Goal: Task Accomplishment & Management: Use online tool/utility

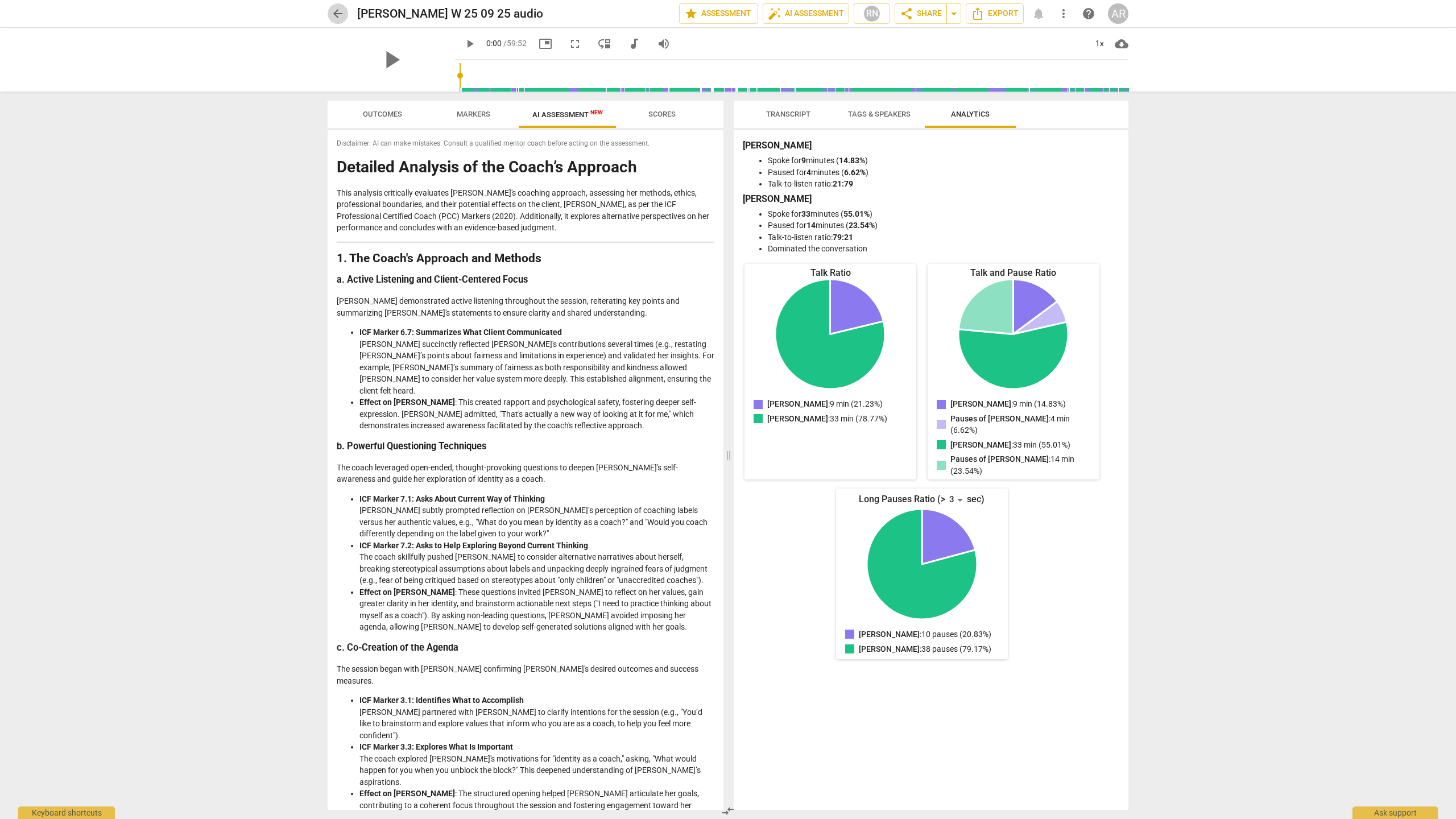
click at [338, 15] on span "arrow_back" at bounding box center [338, 14] width 14 height 14
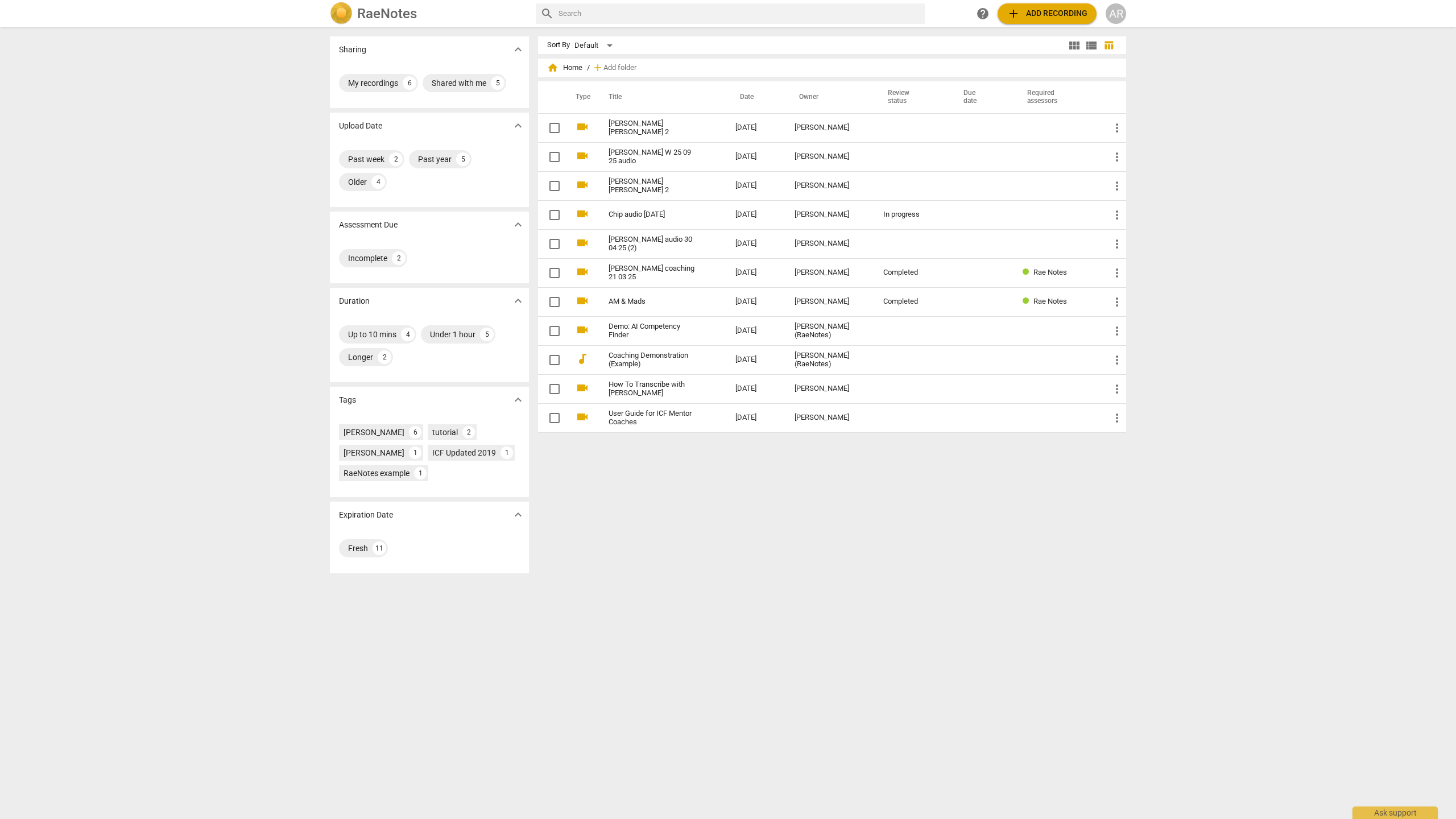
click at [1039, 13] on span "add Add recording" at bounding box center [1047, 14] width 81 height 14
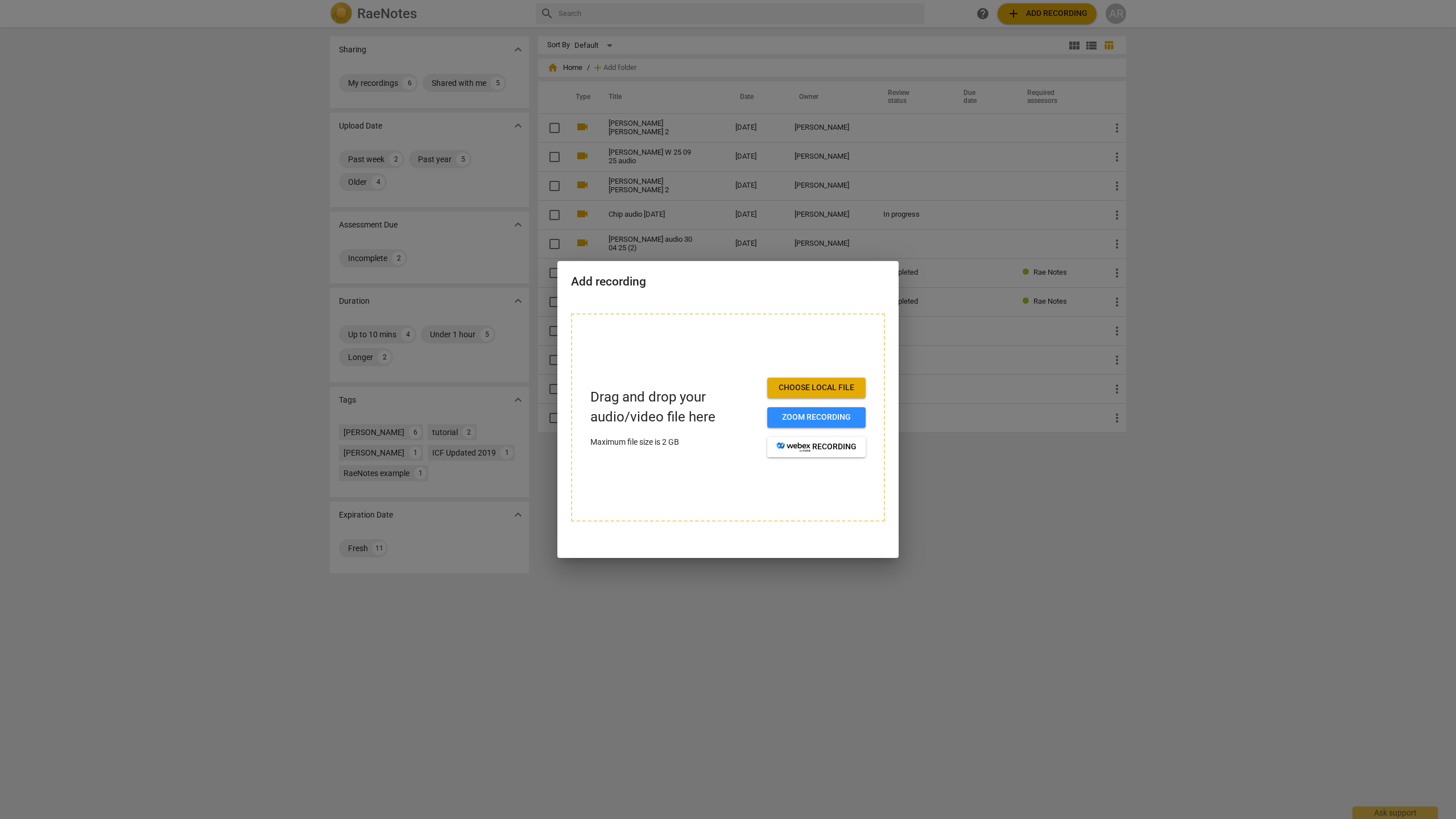
click at [814, 391] on span "Choose local file" at bounding box center [816, 388] width 80 height 12
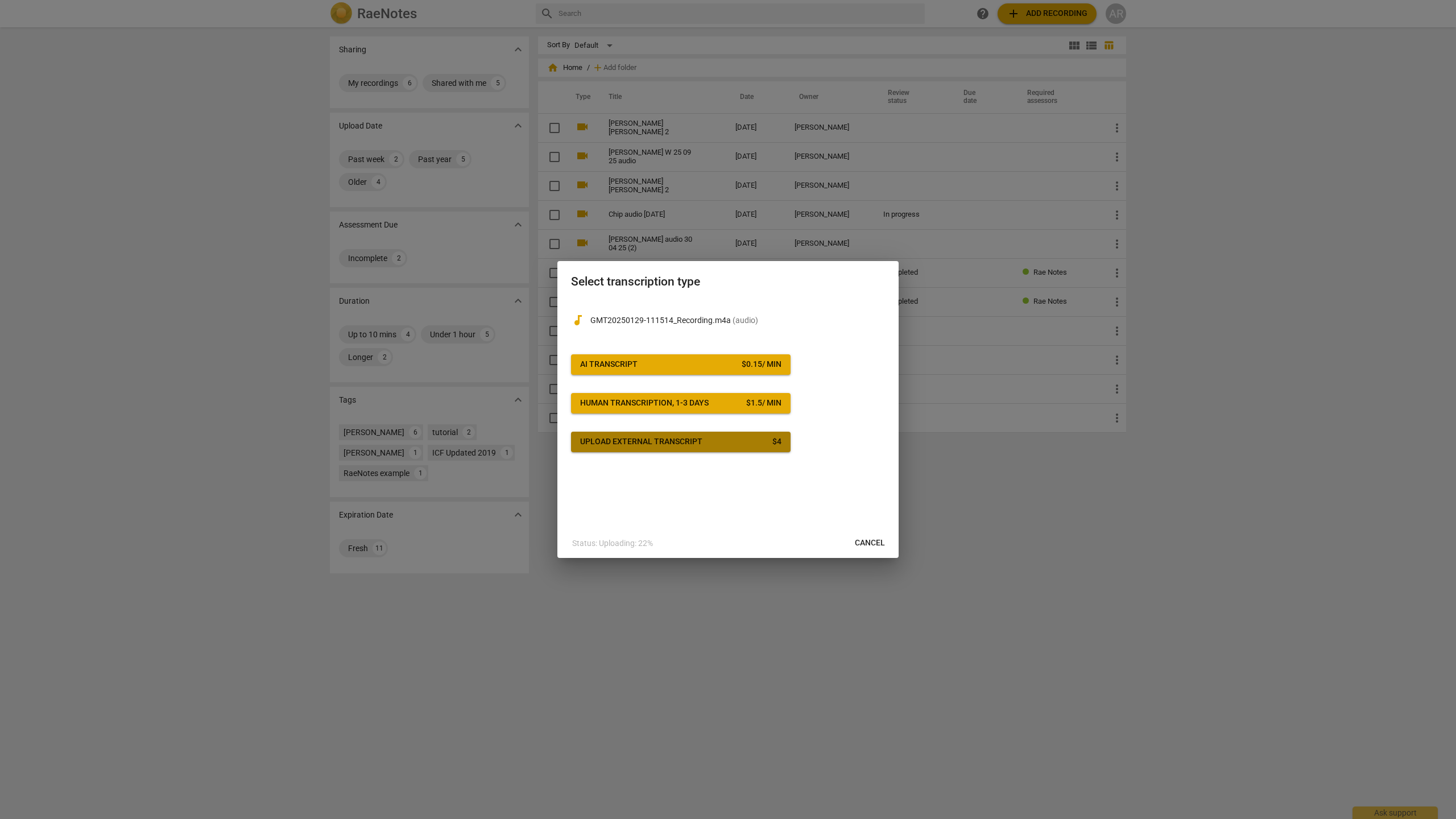
click at [677, 441] on div "Upload external transcript" at bounding box center [641, 442] width 122 height 12
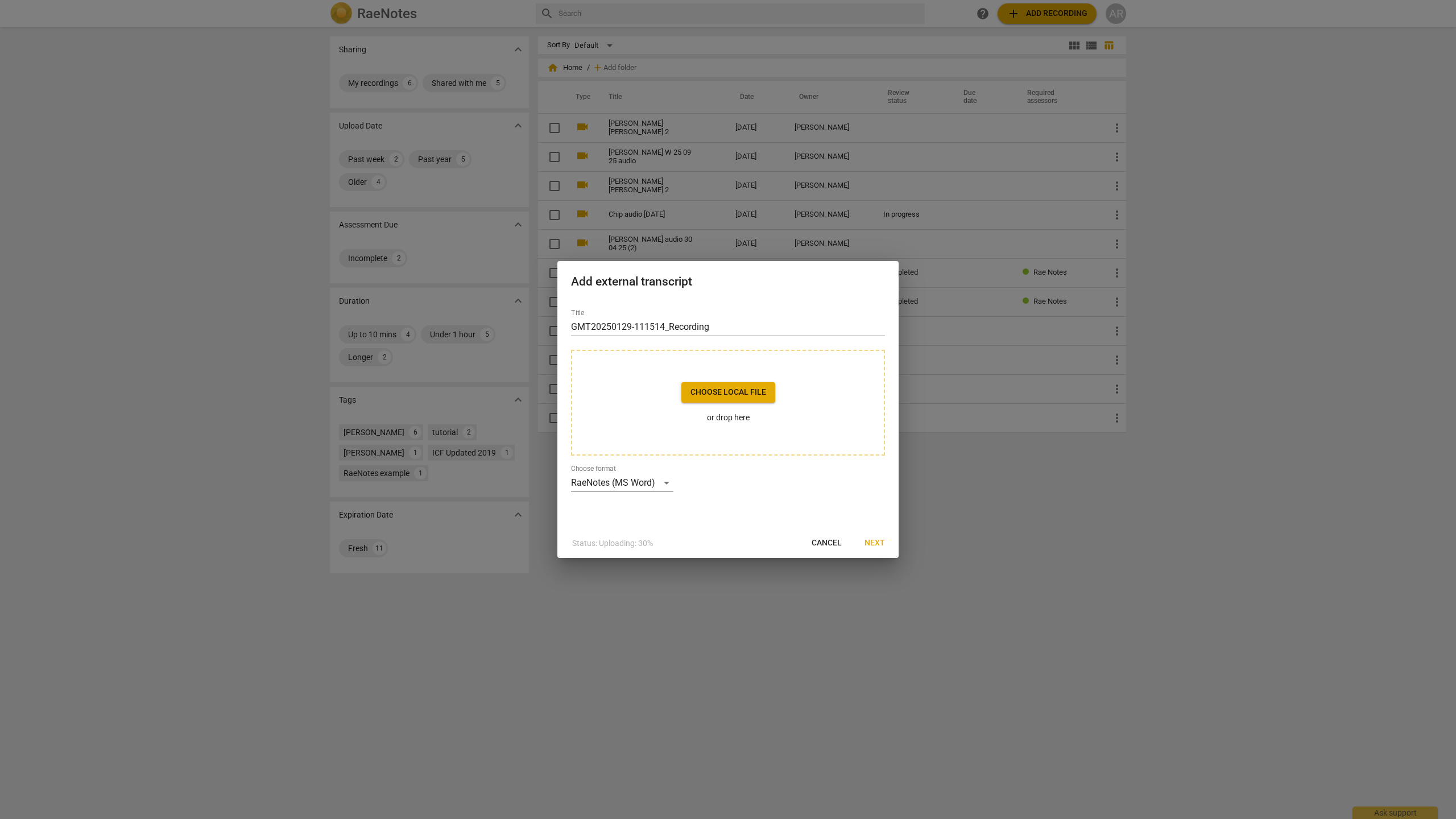
click at [750, 391] on span "Choose local file" at bounding box center [728, 392] width 75 height 12
click at [873, 542] on span "Next" at bounding box center [875, 543] width 20 height 12
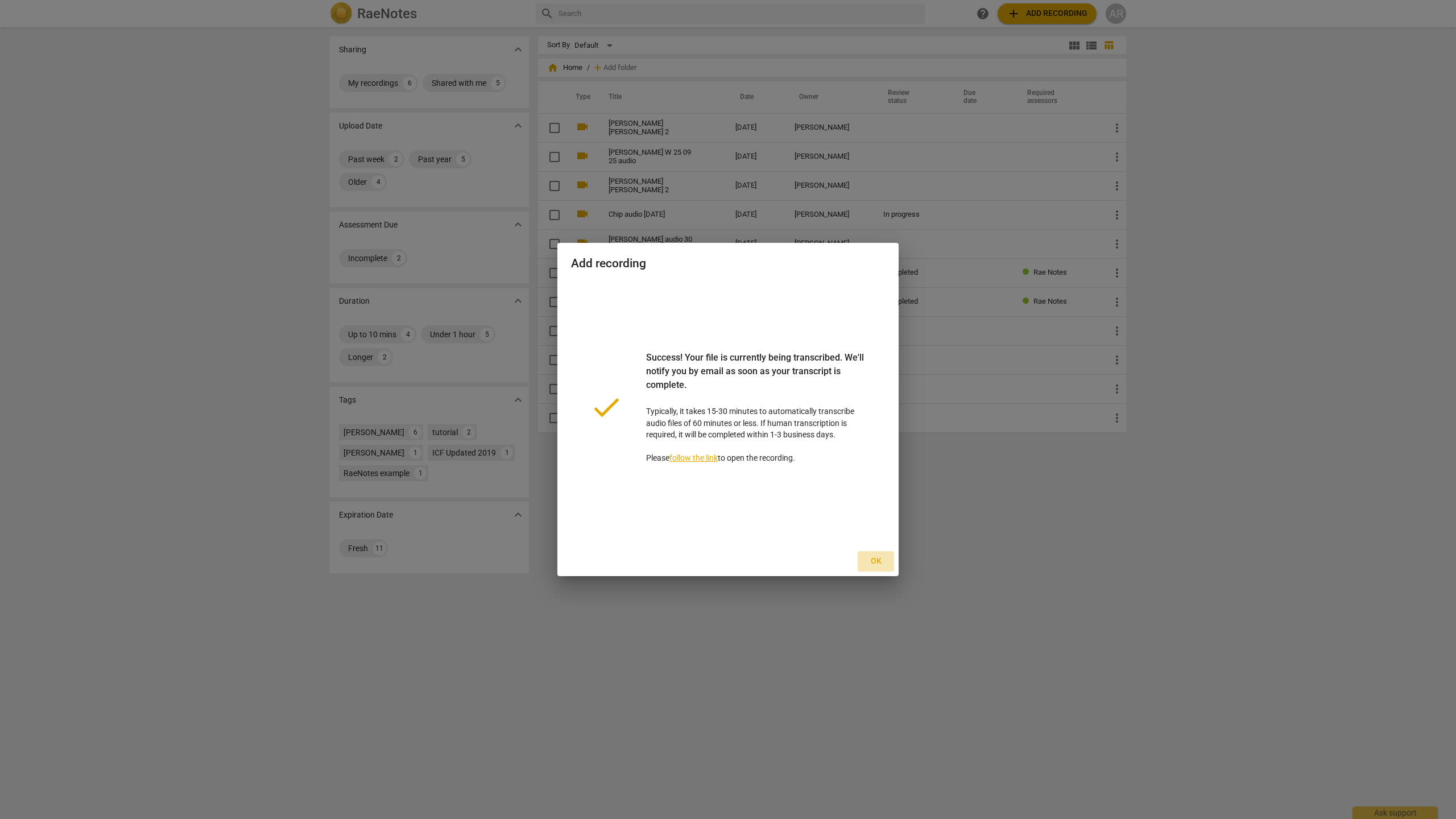
click at [876, 559] on span "Ok" at bounding box center [876, 562] width 18 height 12
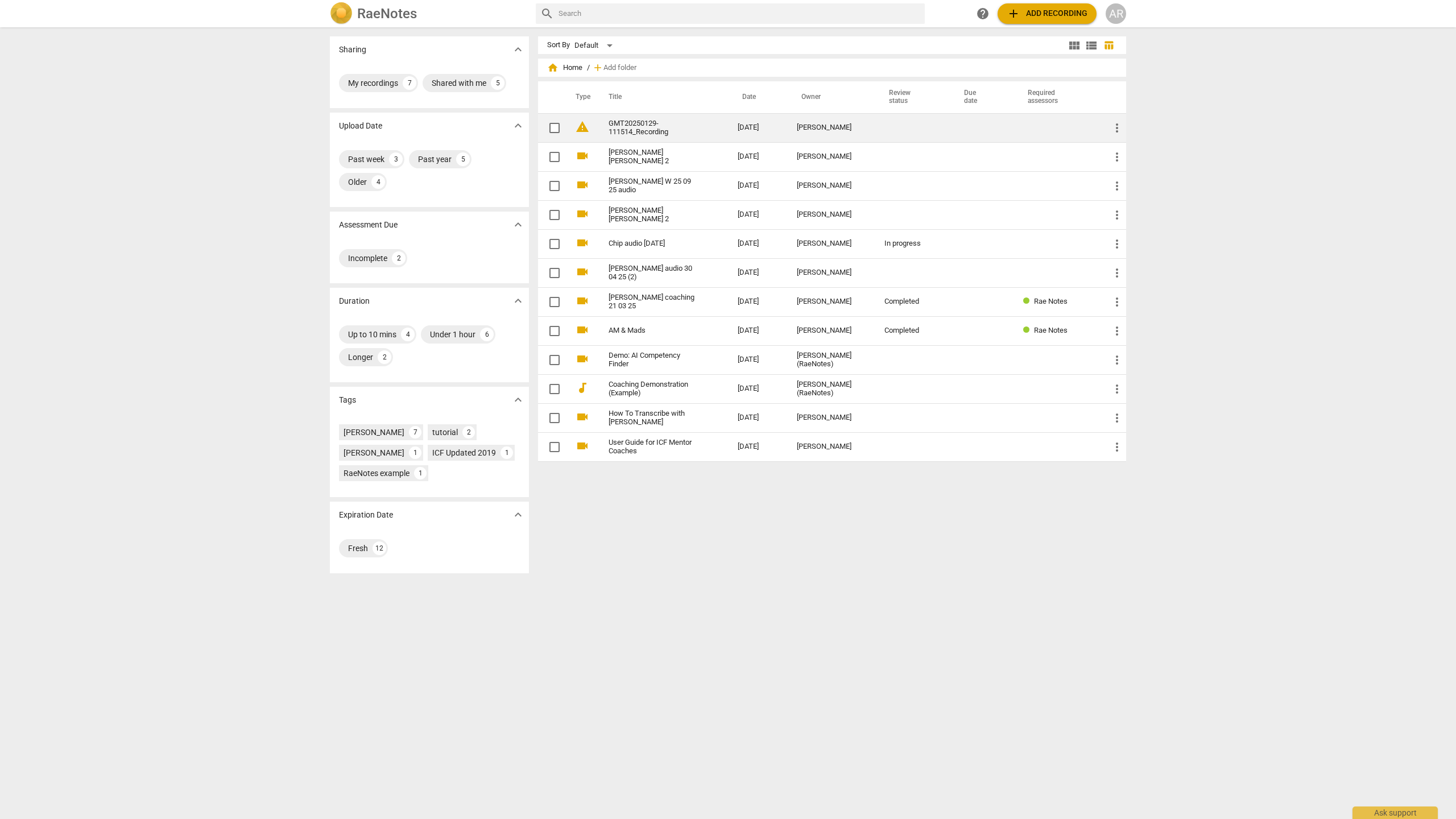
click at [577, 126] on span "warning" at bounding box center [583, 127] width 14 height 14
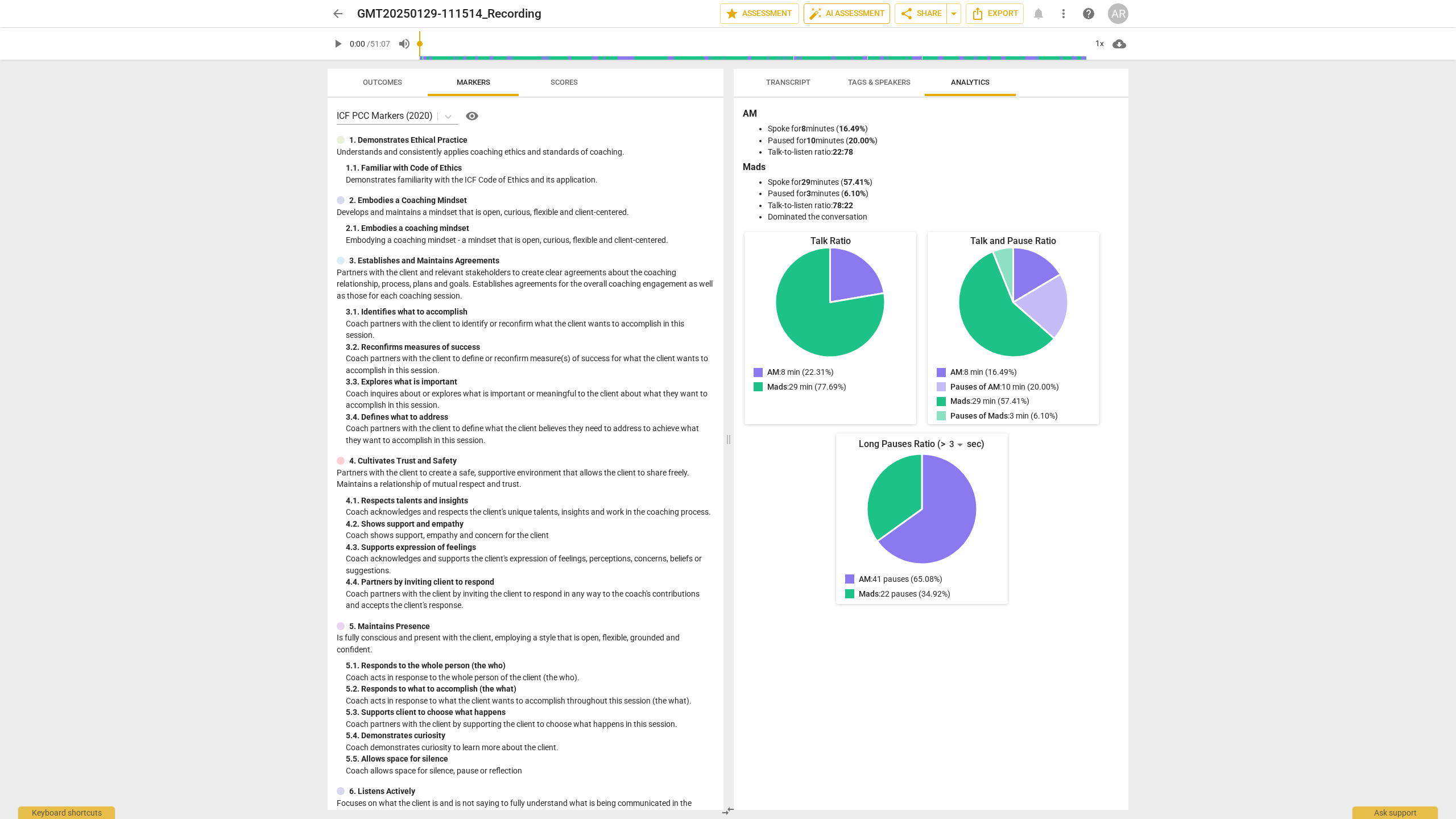
click at [822, 15] on span "auto_fix_high AI Assessment" at bounding box center [847, 14] width 76 height 14
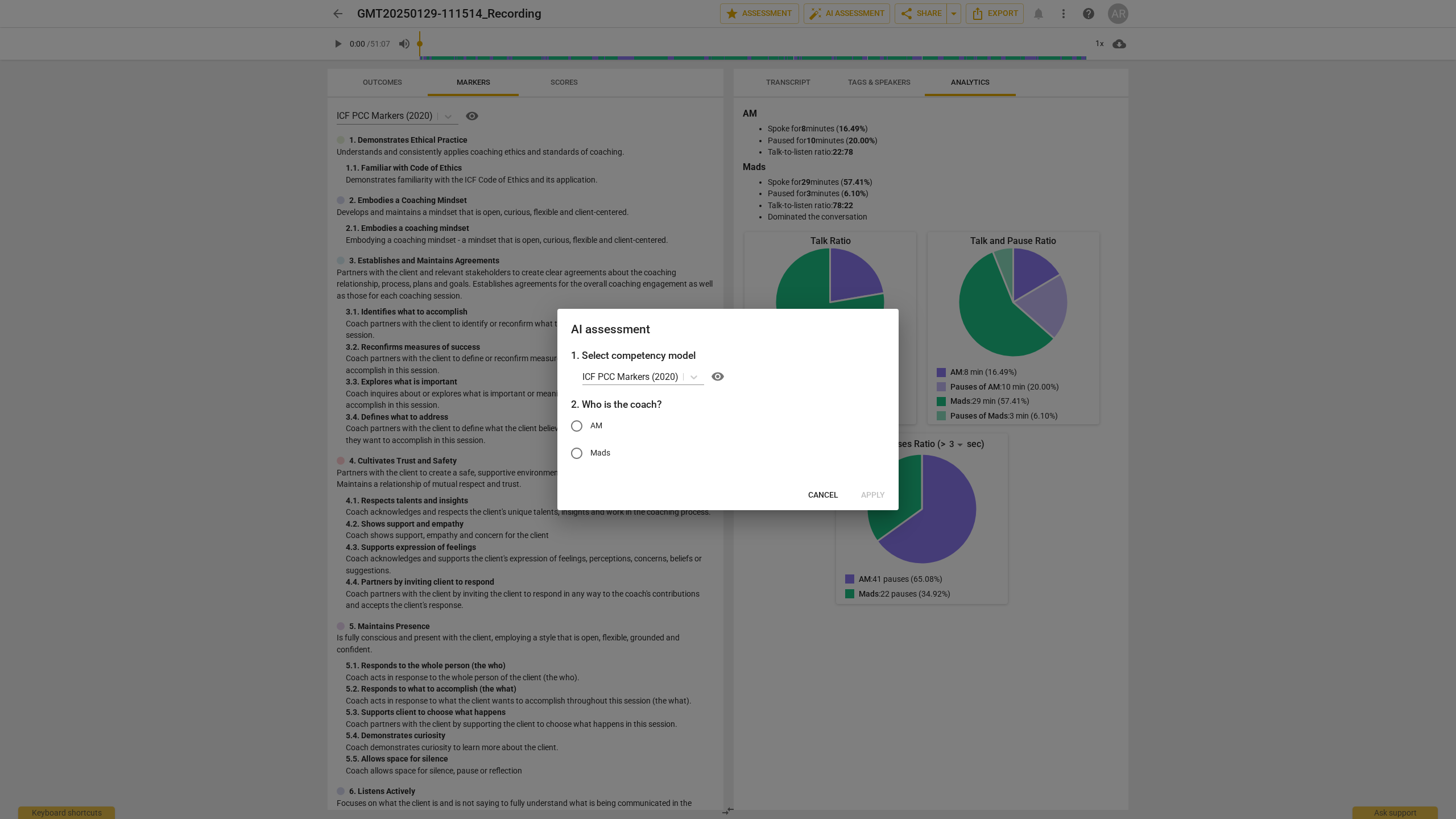
click at [598, 426] on span "AM" at bounding box center [596, 425] width 12 height 12
click at [590, 426] on input "AM" at bounding box center [576, 426] width 27 height 27
radio input "true"
click at [877, 493] on span "Apply" at bounding box center [873, 496] width 24 height 12
